Goal: Check status: Check status

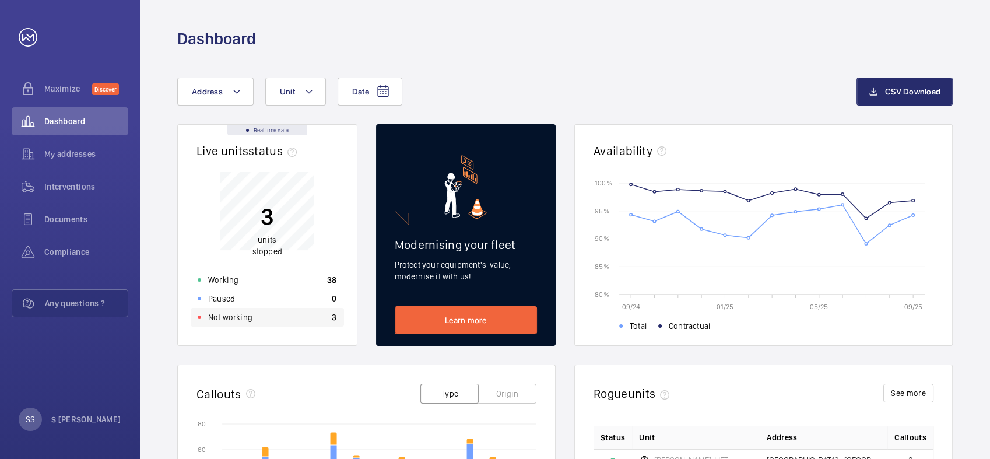
click at [241, 316] on p "Not working" at bounding box center [230, 317] width 44 height 12
